Goal: Task Accomplishment & Management: Complete application form

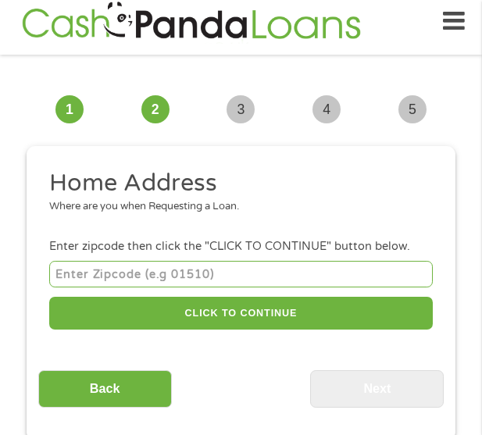
click at [170, 267] on input "number" at bounding box center [241, 274] width 384 height 26
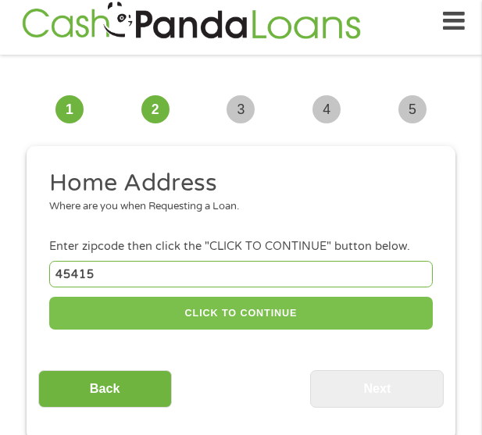
type input "45415"
click at [241, 305] on button "CLICK TO CONTINUE" at bounding box center [241, 314] width 384 height 34
type input "45415"
type input "[GEOGRAPHIC_DATA]"
select select "[US_STATE]"
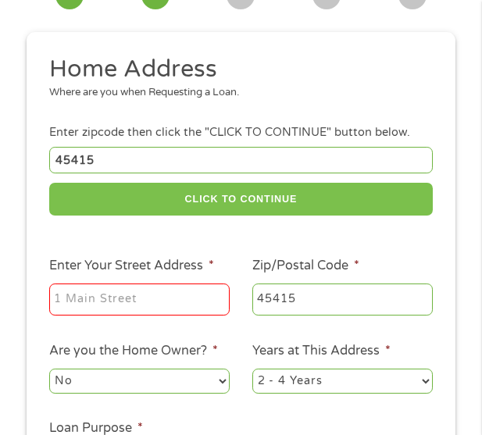
scroll to position [168, 0]
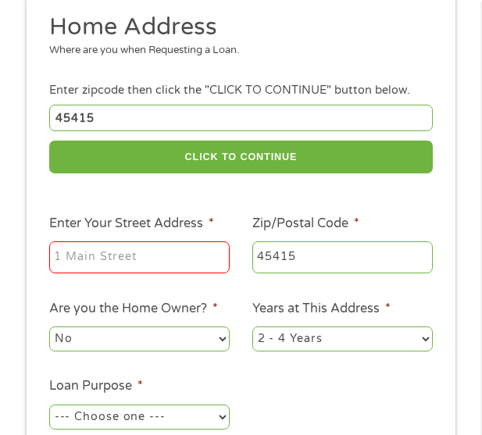
click at [96, 274] on input "Enter Your Street Address *" at bounding box center [139, 257] width 181 height 33
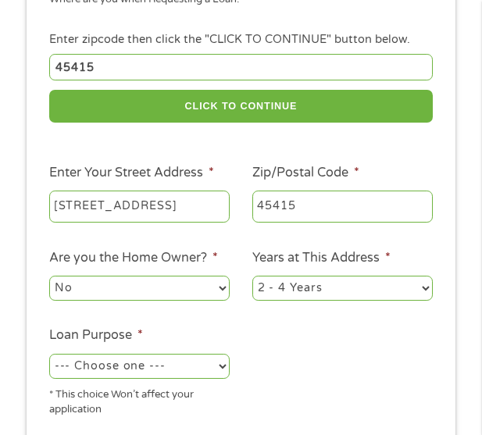
scroll to position [246, 0]
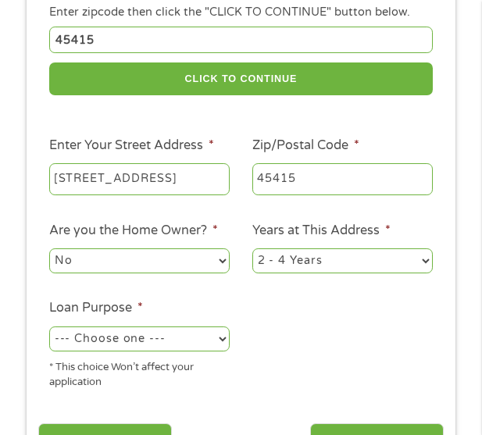
type input "[STREET_ADDRESS]"
click at [169, 262] on select "No Yes" at bounding box center [139, 261] width 181 height 25
select select "yes"
click at [49, 249] on select "No Yes" at bounding box center [139, 261] width 181 height 25
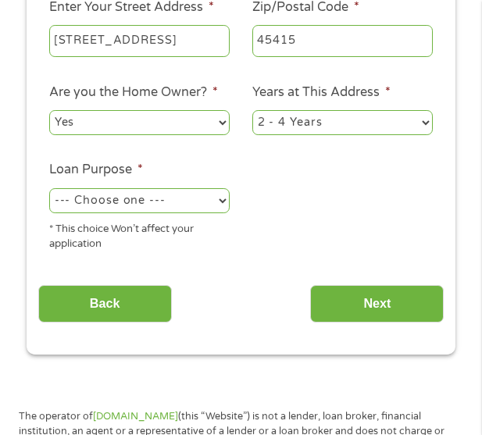
scroll to position [402, 0]
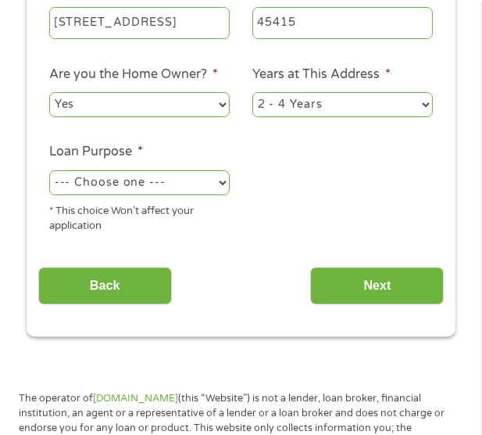
click at [201, 191] on select "--- Choose one --- Pay Bills Debt Consolidation Home Improvement Major Purchase…" at bounding box center [139, 182] width 181 height 25
select select "other"
click at [49, 170] on select "--- Choose one --- Pay Bills Debt Consolidation Home Improvement Major Purchase…" at bounding box center [139, 182] width 181 height 25
click at [384, 257] on div "Back Next" at bounding box center [241, 286] width 406 height 60
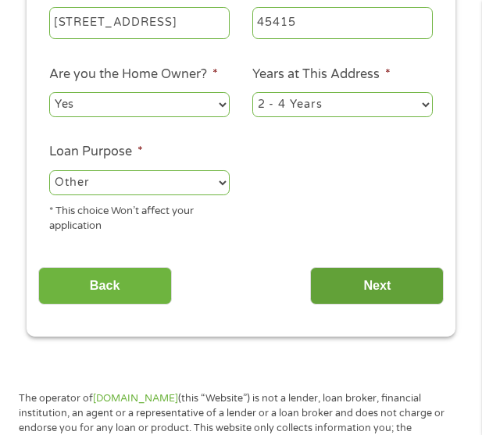
click at [388, 276] on input "Next" at bounding box center [377, 286] width 134 height 38
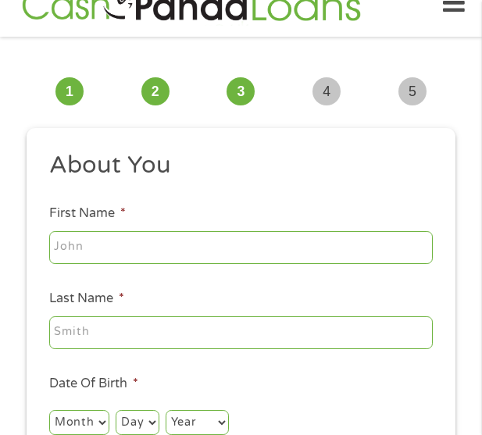
scroll to position [12, 0]
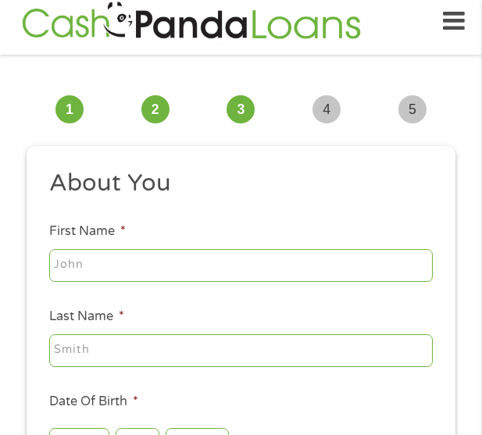
click at [243, 261] on input "First Name *" at bounding box center [241, 265] width 384 height 33
type input "[PERSON_NAME]"
click at [207, 355] on input "Last Name *" at bounding box center [241, 350] width 384 height 33
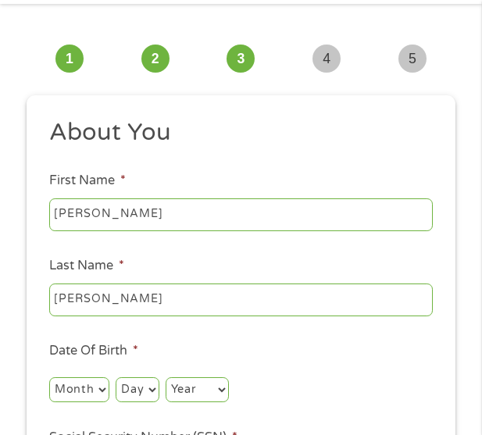
scroll to position [90, 0]
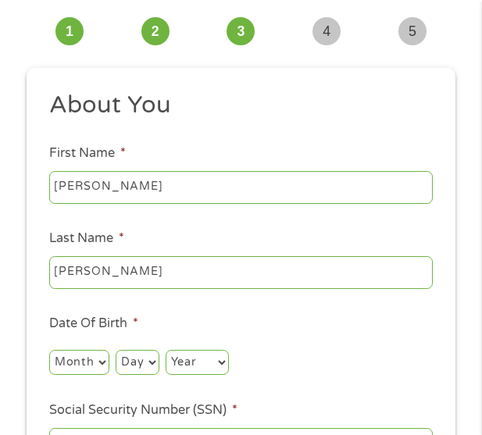
type input "[PERSON_NAME]"
click at [97, 361] on select "Month 1 2 3 4 5 6 7 8 9 10 11 12" at bounding box center [79, 362] width 60 height 25
select select "11"
click at [49, 350] on select "Month 1 2 3 4 5 6 7 8 9 10 11 12" at bounding box center [79, 362] width 60 height 25
click at [135, 366] on select "Day 1 2 3 4 5 6 7 8 9 10 11 12 13 14 15 16 17 18 19 20 21 22 23 24 25 26 27 28 …" at bounding box center [137, 362] width 43 height 25
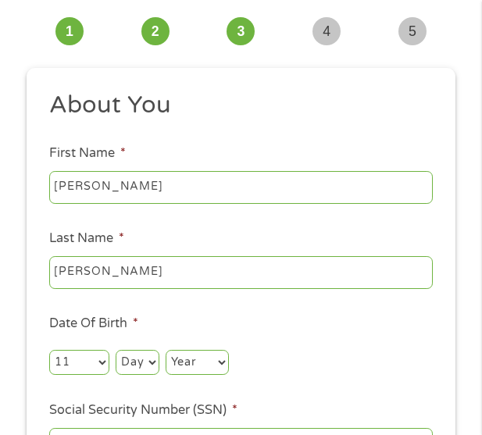
select select "10"
click at [116, 350] on select "Day 1 2 3 4 5 6 7 8 9 10 11 12 13 14 15 16 17 18 19 20 21 22 23 24 25 26 27 28 …" at bounding box center [137, 362] width 43 height 25
click at [190, 371] on select "Year [DATE] 2006 2005 2004 2003 2002 2001 2000 1999 1998 1997 1996 1995 1994 19…" at bounding box center [197, 362] width 63 height 25
select select "1985"
click at [166, 350] on select "Year [DATE] 2006 2005 2004 2003 2002 2001 2000 1999 1998 1997 1996 1995 1994 19…" at bounding box center [197, 362] width 63 height 25
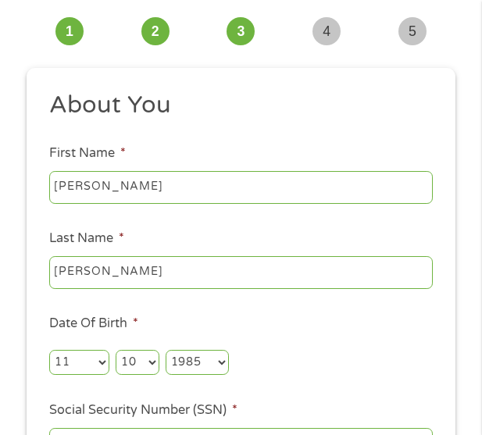
scroll to position [324, 0]
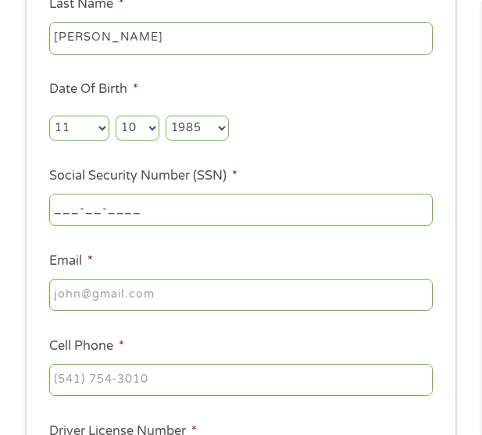
click at [167, 199] on input "___-__-____" at bounding box center [241, 210] width 384 height 33
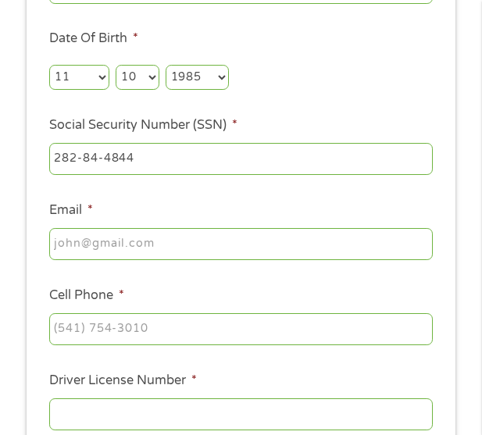
scroll to position [402, 0]
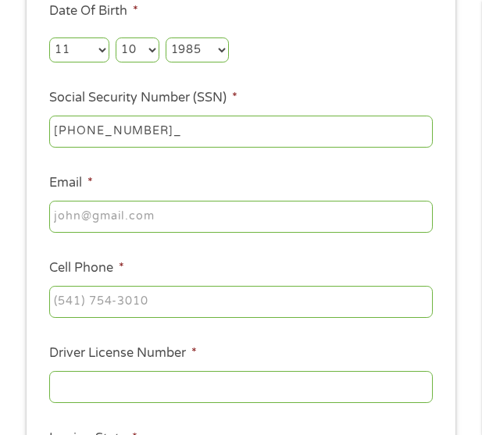
type input "282-84-4847"
click at [142, 229] on input "Email *" at bounding box center [241, 217] width 384 height 33
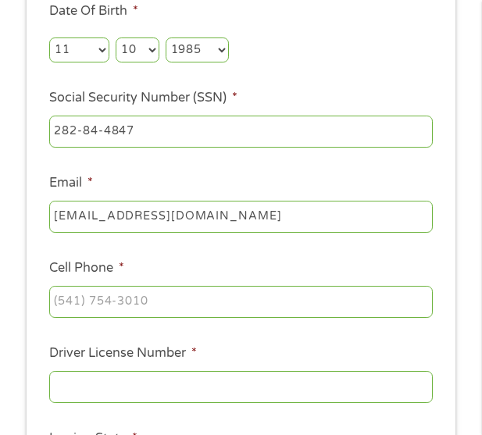
type input "[EMAIL_ADDRESS][DOMAIN_NAME]"
click at [216, 297] on input "(___) ___-____" at bounding box center [241, 302] width 384 height 33
type input "[PHONE_NUMBER]"
click at [191, 372] on input "Driver License Number *" at bounding box center [241, 387] width 384 height 33
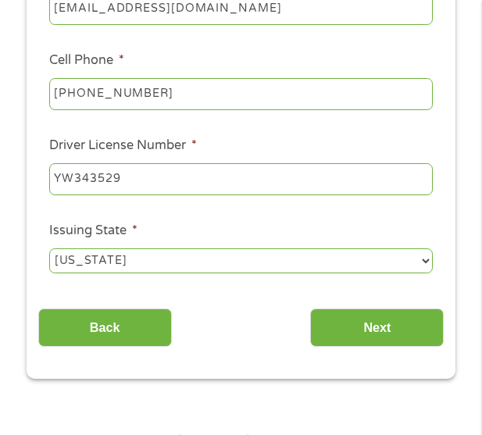
scroll to position [637, 0]
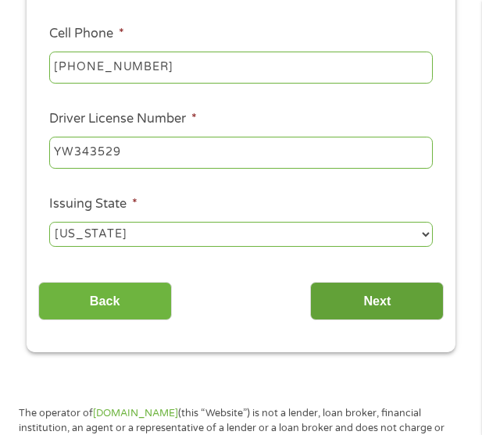
type input "YW343529"
click at [383, 309] on input "Next" at bounding box center [377, 301] width 134 height 38
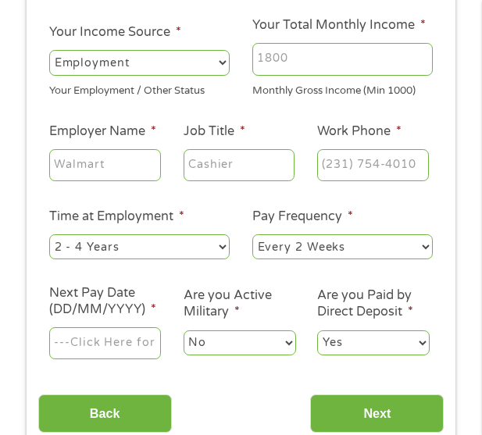
scroll to position [12, 0]
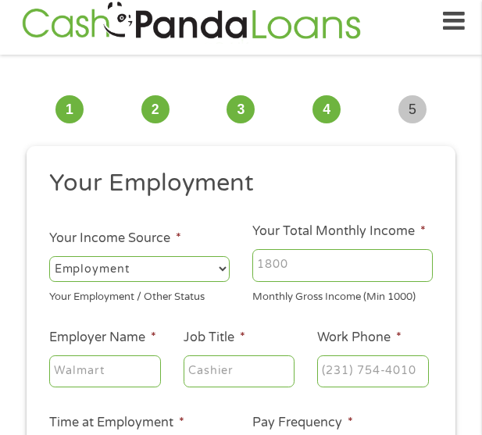
click at [332, 239] on label "Your Total Monthly Income *" at bounding box center [338, 232] width 173 height 16
click at [332, 249] on input "Your Total Monthly Income *" at bounding box center [342, 265] width 181 height 33
click at [332, 261] on input "Your Total Monthly Income *" at bounding box center [342, 265] width 181 height 33
type input "4600"
click at [120, 376] on input "Employer Name *" at bounding box center [105, 372] width 112 height 33
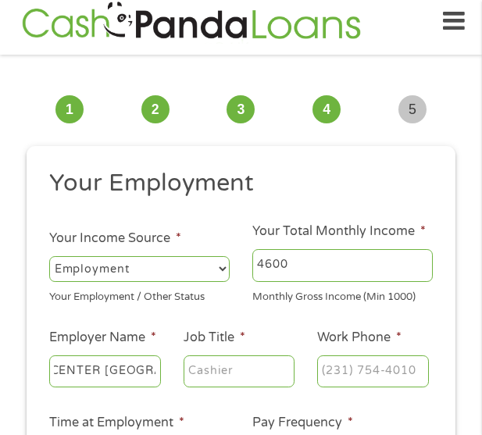
scroll to position [0, 164]
type input "SUNRISE TREATMENT CENTER [GEOGRAPHIC_DATA]"
click at [233, 376] on input "Job Title *" at bounding box center [240, 372] width 112 height 33
type input "NURSE"
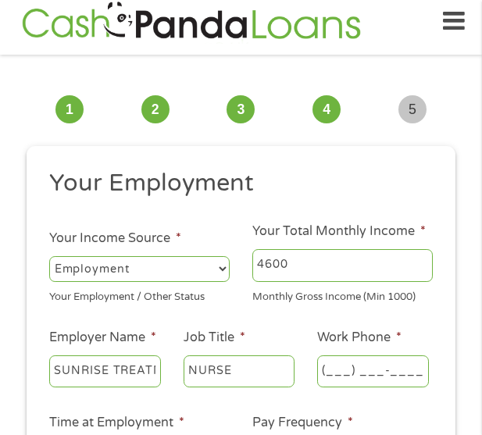
click at [352, 362] on input "(___) ___-____" at bounding box center [373, 372] width 112 height 33
type input "(___) 937-8844"
click at [381, 371] on input "(___) 937-8844" at bounding box center [373, 372] width 112 height 33
drag, startPoint x: 415, startPoint y: 369, endPoint x: 434, endPoint y: 370, distance: 18.8
click at [422, 369] on input "(___) 937-8844" at bounding box center [373, 372] width 112 height 33
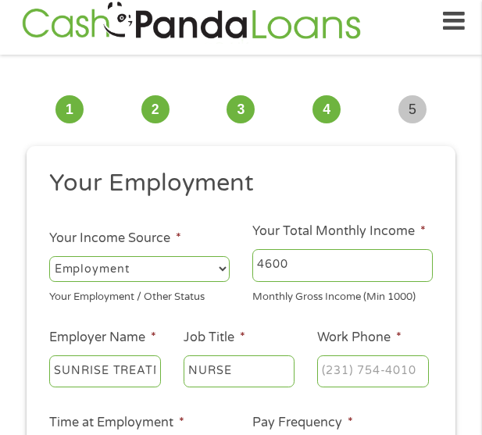
click at [434, 370] on li "Work Phone *" at bounding box center [373, 359] width 134 height 63
click at [357, 358] on input "(___) ___-____" at bounding box center [373, 372] width 112 height 33
type input "[PHONE_NUMBER]"
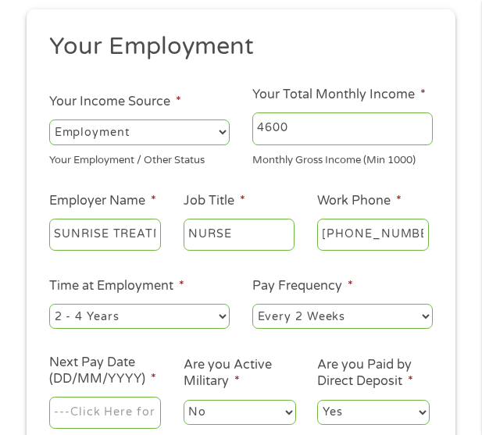
scroll to position [168, 0]
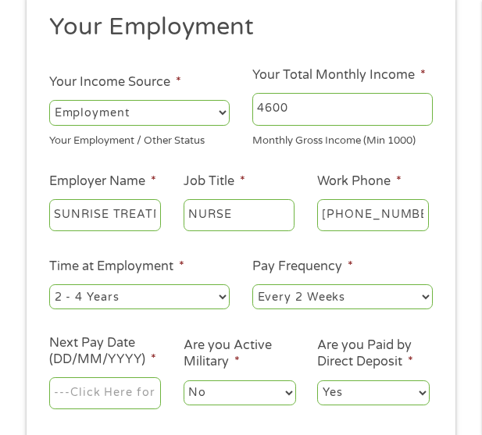
click at [120, 306] on select "--- Choose one --- 1 Year or less 1 - 2 Years 2 - 4 Years Over 4 Years" at bounding box center [139, 296] width 181 height 25
select select "60months"
click at [49, 284] on select "--- Choose one --- 1 Year or less 1 - 2 Years 2 - 4 Years Over 4 Years" at bounding box center [139, 296] width 181 height 25
click at [353, 301] on select "--- Choose one --- Every 2 Weeks Every Week Monthly Semi-Monthly" at bounding box center [342, 296] width 181 height 25
click at [252, 284] on select "--- Choose one --- Every 2 Weeks Every Week Monthly Semi-Monthly" at bounding box center [342, 296] width 181 height 25
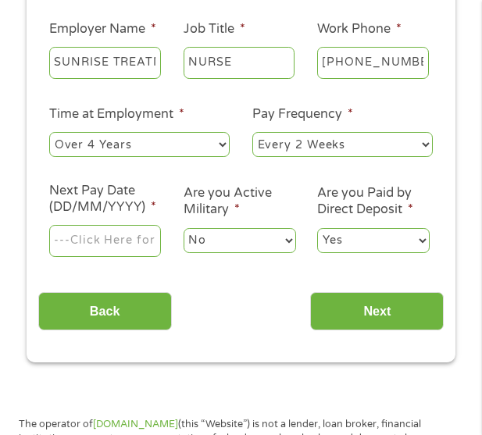
scroll to position [324, 0]
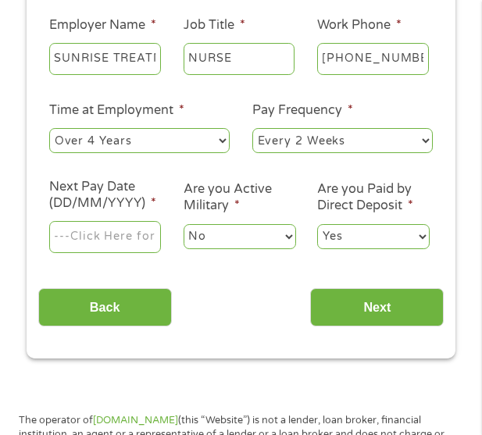
click at [110, 231] on input "Next Pay Date (DD/MM/YYYY) *" at bounding box center [105, 237] width 112 height 33
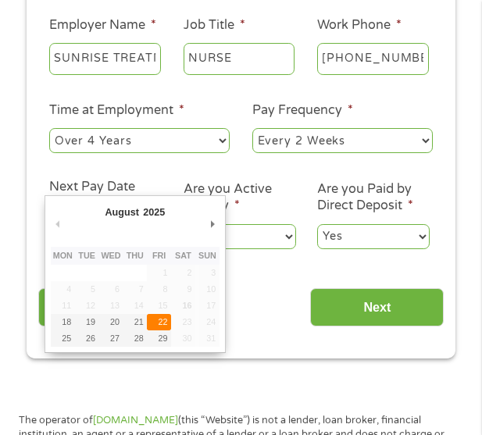
type input "[DATE]"
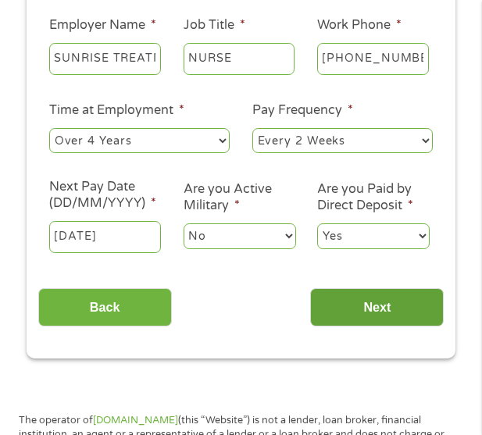
click at [339, 320] on input "Next" at bounding box center [377, 307] width 134 height 38
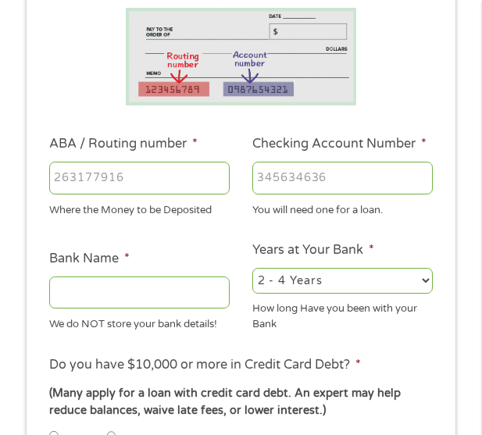
scroll to position [246, 0]
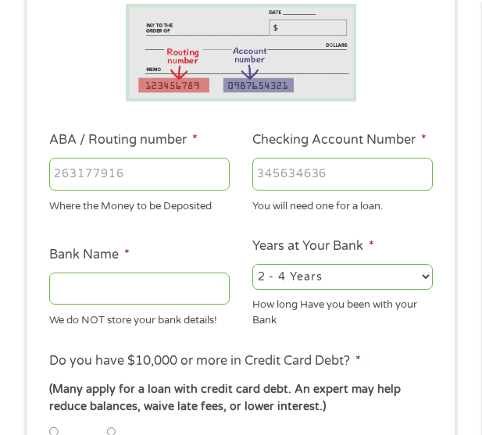
click at [159, 170] on input "ABA / Routing number *" at bounding box center [139, 174] width 181 height 33
type input "107002192"
type input "[PERSON_NAME] FARGO BANK NA [US_STATE]"
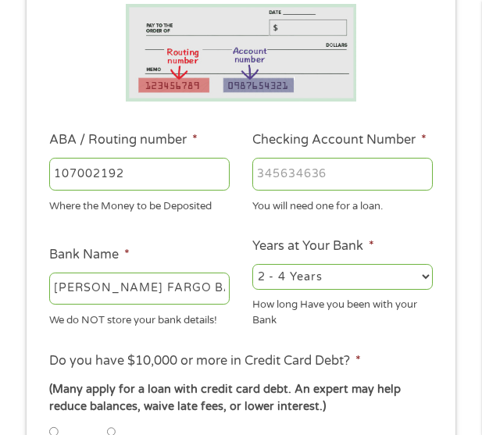
type input "107002192"
click at [346, 177] on input "Checking Account Number *" at bounding box center [342, 174] width 181 height 33
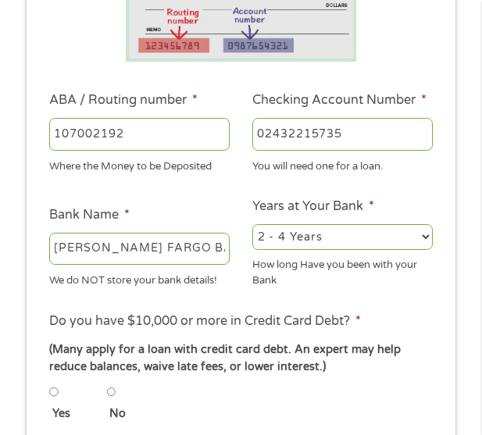
scroll to position [324, 0]
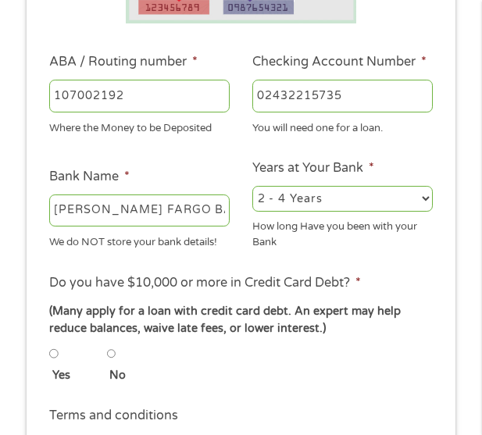
type input "02432215735"
click at [356, 123] on div "You will need one for a loan." at bounding box center [342, 125] width 181 height 21
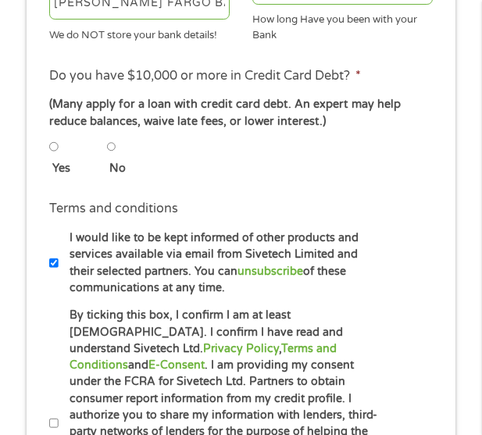
scroll to position [559, 0]
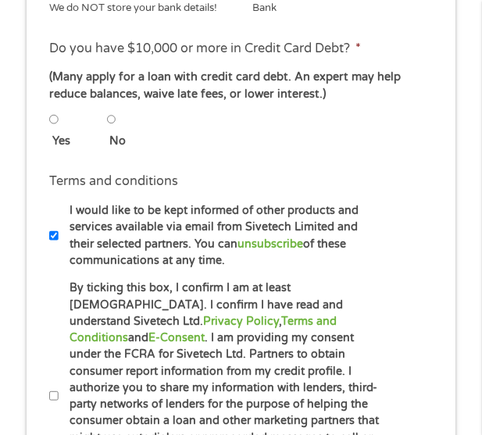
click at [115, 129] on input "No" at bounding box center [111, 119] width 9 height 19
radio input "true"
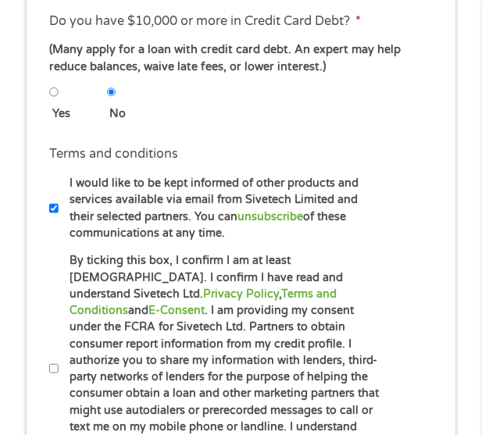
scroll to position [637, 0]
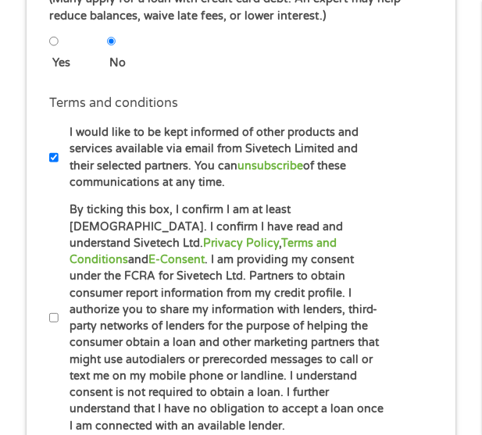
click at [60, 315] on label "By ticking this box, I confirm I am at least [DEMOGRAPHIC_DATA]. I confirm I ha…" at bounding box center [222, 318] width 326 height 233
click at [59, 315] on input "By ticking this box, I confirm I am at least [DEMOGRAPHIC_DATA]. I confirm I ha…" at bounding box center [53, 318] width 9 height 19
checkbox input "true"
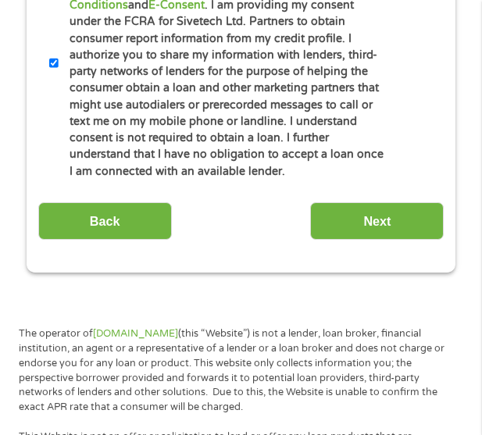
scroll to position [950, 0]
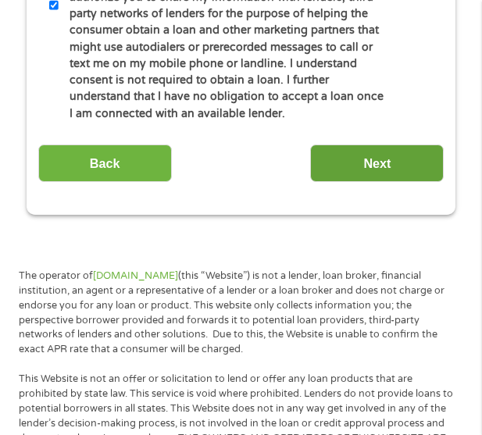
click at [327, 159] on input "Next" at bounding box center [377, 164] width 134 height 38
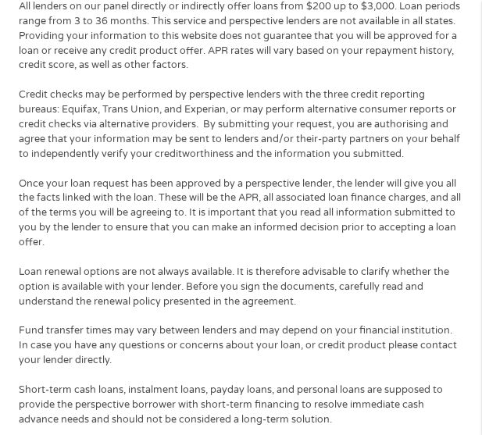
scroll to position [871, 0]
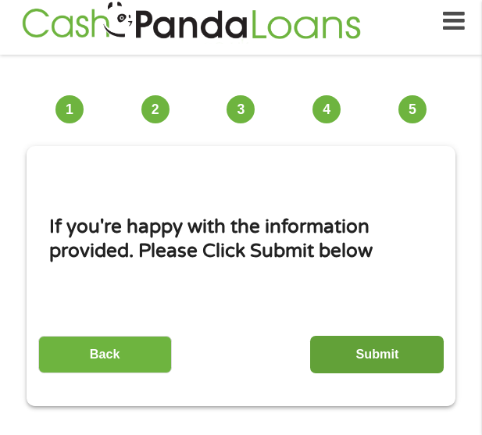
click at [361, 356] on input "Submit" at bounding box center [377, 355] width 134 height 38
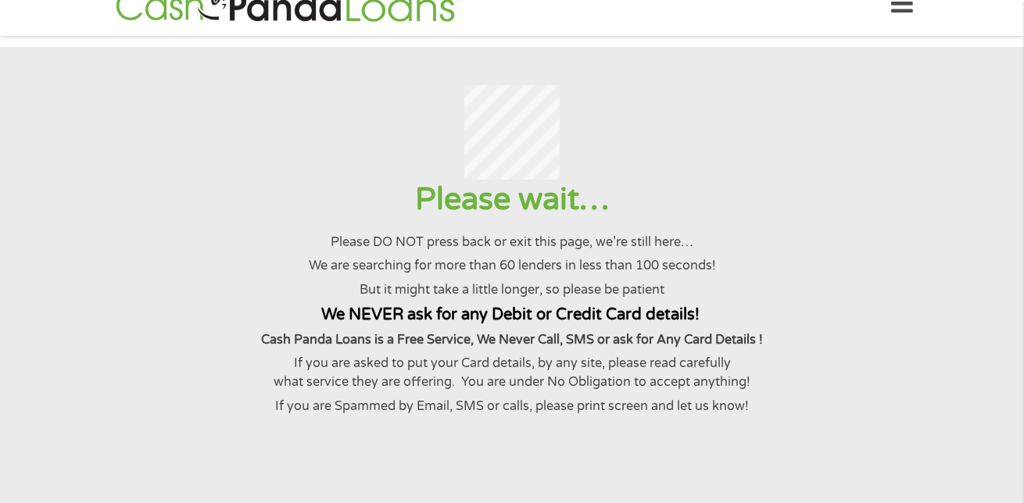
scroll to position [0, 0]
